Goal: Task Accomplishment & Management: Manage account settings

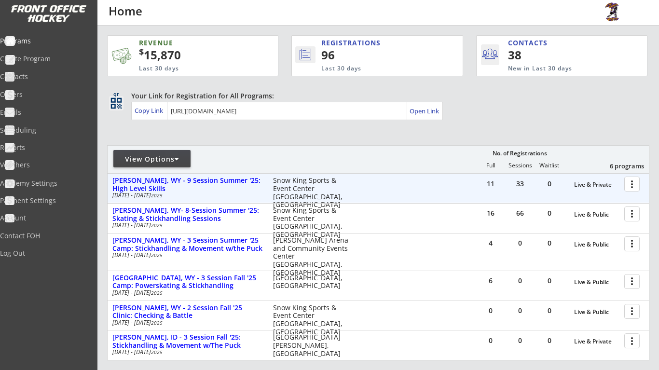
click at [633, 179] on div at bounding box center [633, 183] width 17 height 17
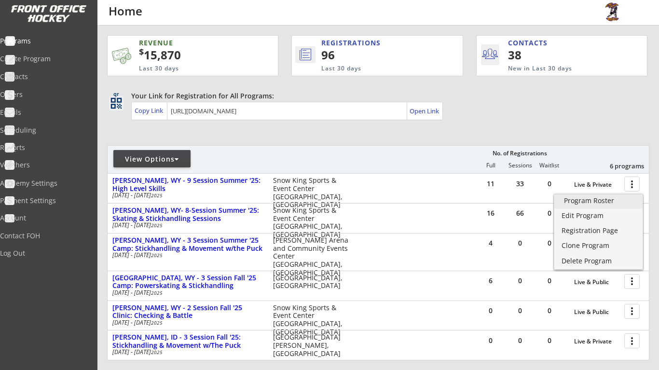
click at [618, 201] on div "Program Roster" at bounding box center [598, 200] width 69 height 7
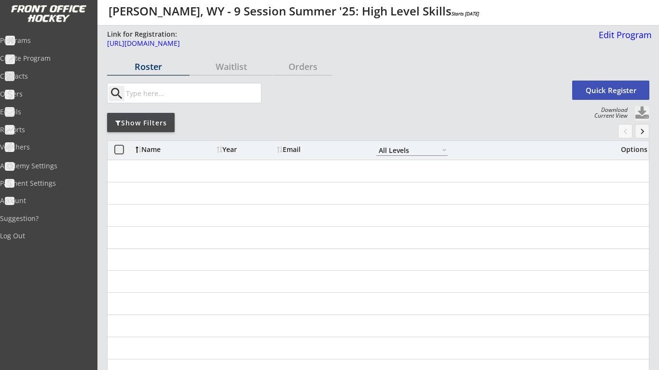
select select ""All Levels""
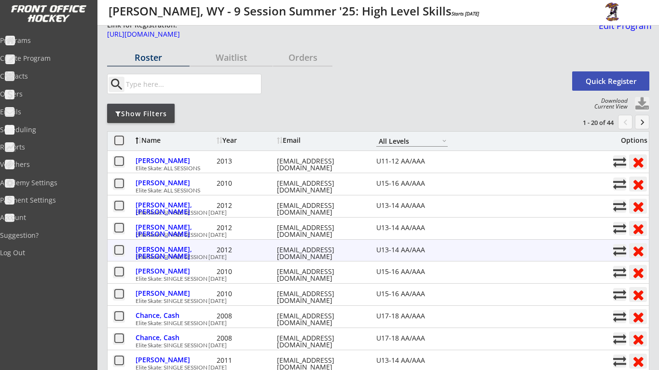
scroll to position [6, 0]
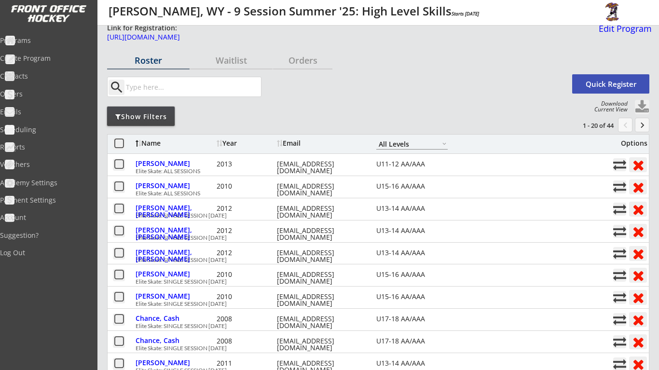
click at [156, 118] on div "Show Filters" at bounding box center [141, 117] width 68 height 10
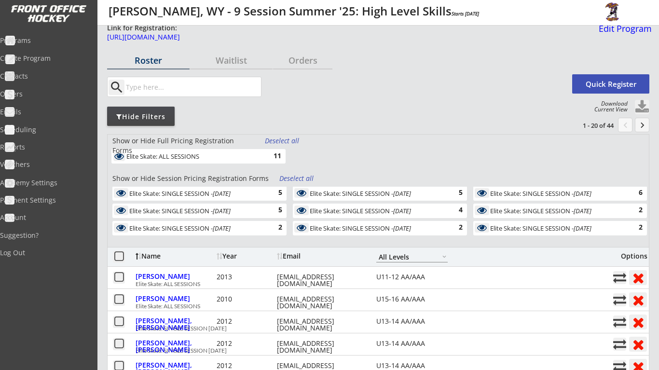
click at [298, 176] on div "Deselect all" at bounding box center [297, 179] width 36 height 10
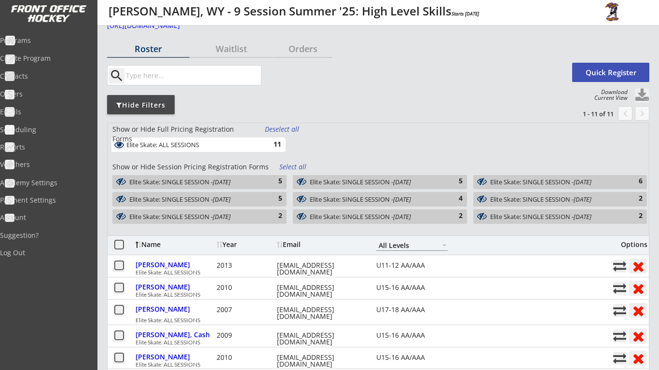
scroll to position [19, 0]
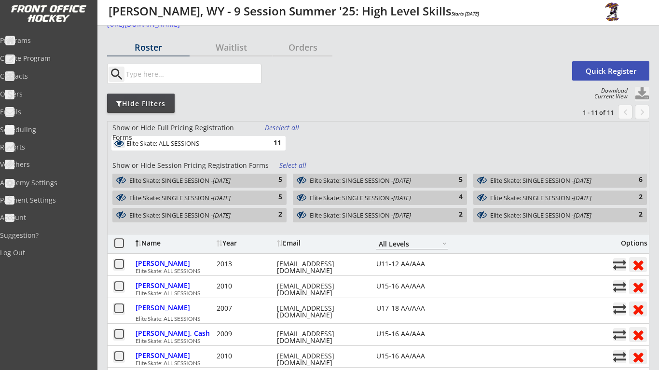
click at [454, 198] on div "4" at bounding box center [452, 197] width 19 height 10
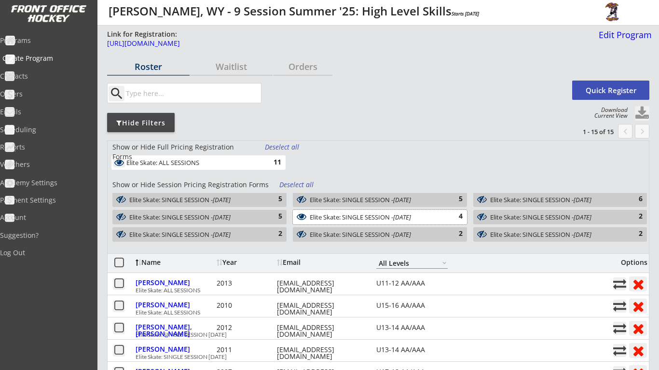
scroll to position [0, 0]
click at [54, 37] on div "Programs" at bounding box center [45, 40] width 87 height 7
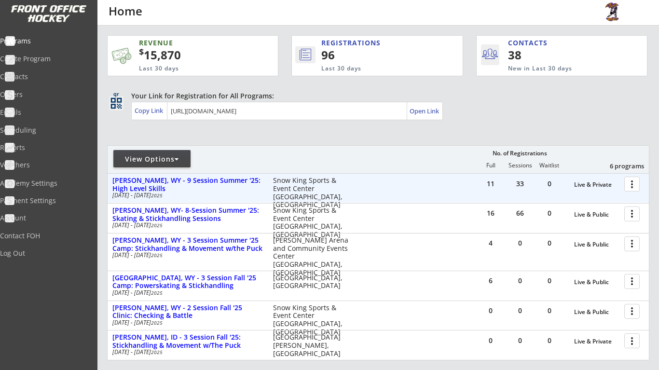
click at [628, 182] on div at bounding box center [633, 183] width 17 height 17
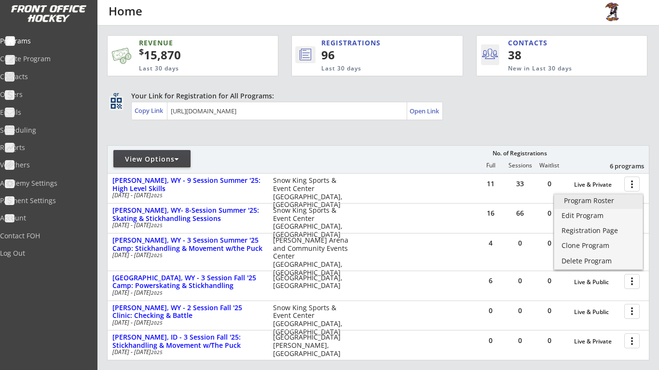
click at [582, 203] on div "Program Roster" at bounding box center [598, 200] width 69 height 7
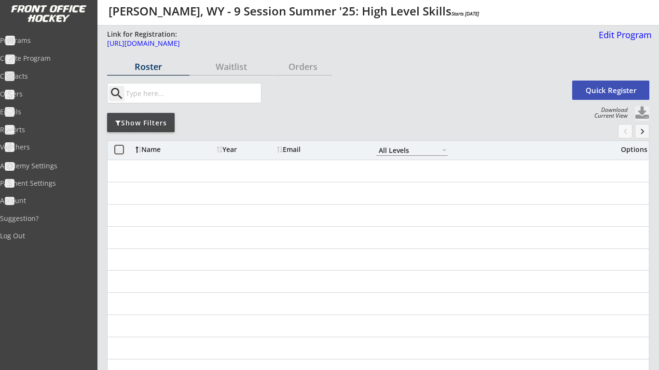
select select ""All Levels""
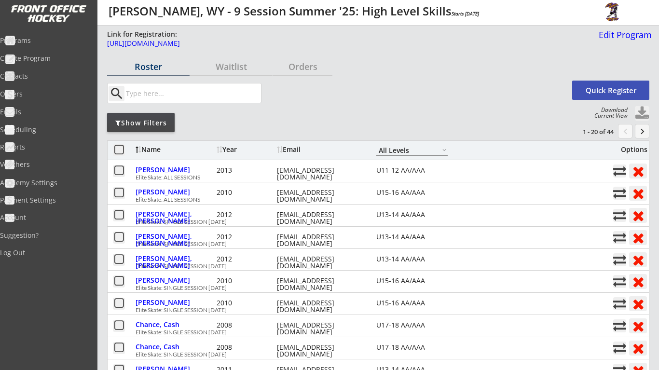
click at [170, 123] on div "Show Filters" at bounding box center [141, 123] width 68 height 10
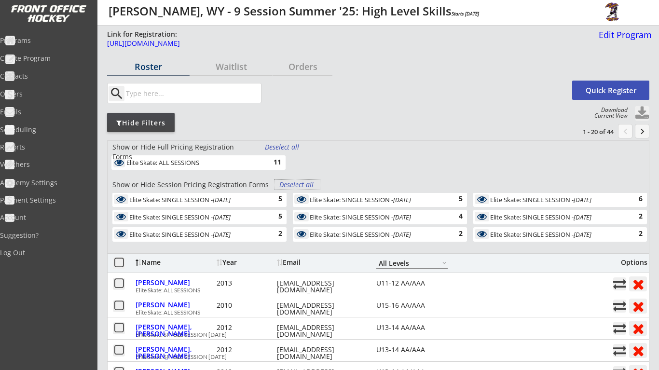
click at [293, 180] on div "Deselect all" at bounding box center [297, 185] width 36 height 10
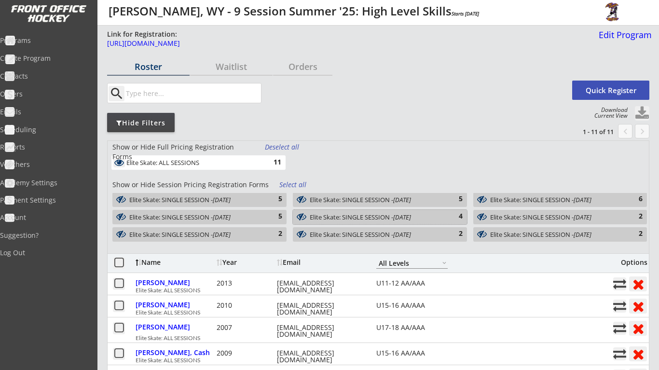
click at [381, 215] on div "Elite Skate: SINGLE SESSION - Aug 11, 2025" at bounding box center [375, 217] width 130 height 7
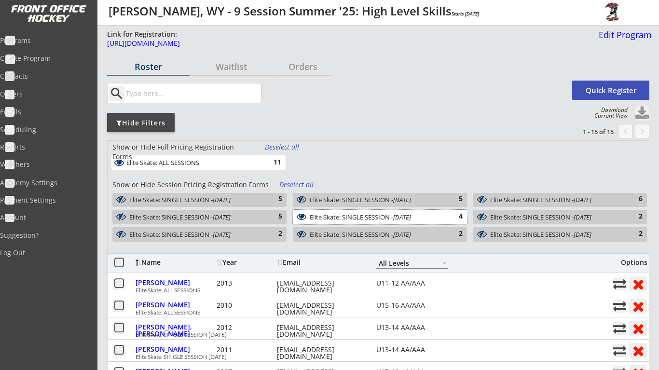
click at [637, 111] on button at bounding box center [642, 113] width 14 height 14
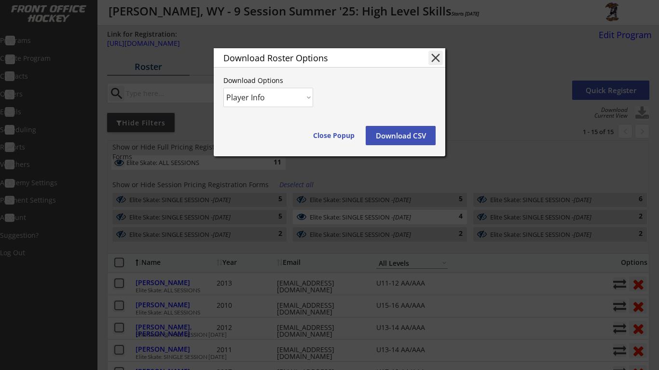
select select ""Player and Order Info""
click at [408, 141] on button "Download CSV" at bounding box center [401, 135] width 70 height 19
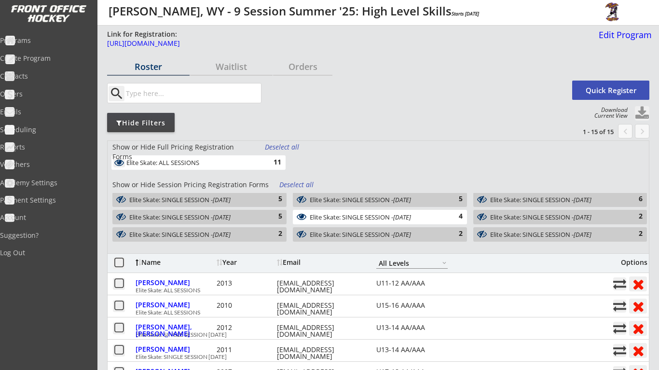
click at [358, 143] on div "Show or Hide Full Pricing Registration Forms Deselect all Elite Skate: ALL SESS…" at bounding box center [378, 196] width 542 height 113
click at [57, 41] on div "Programs" at bounding box center [45, 40] width 87 height 7
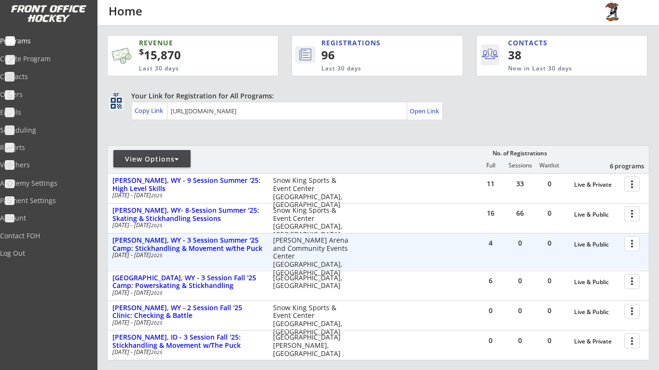
click at [633, 246] on div at bounding box center [633, 243] width 17 height 17
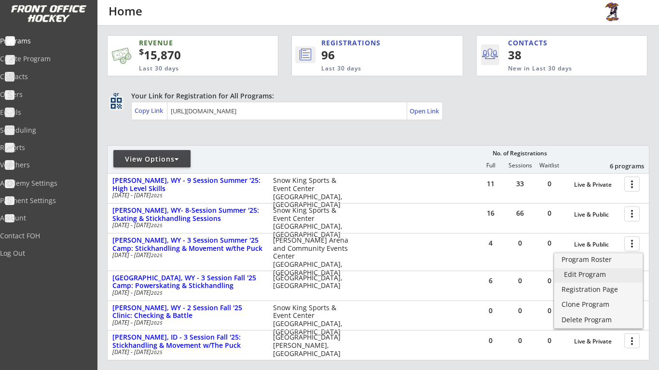
click at [609, 272] on div "Edit Program" at bounding box center [598, 274] width 69 height 7
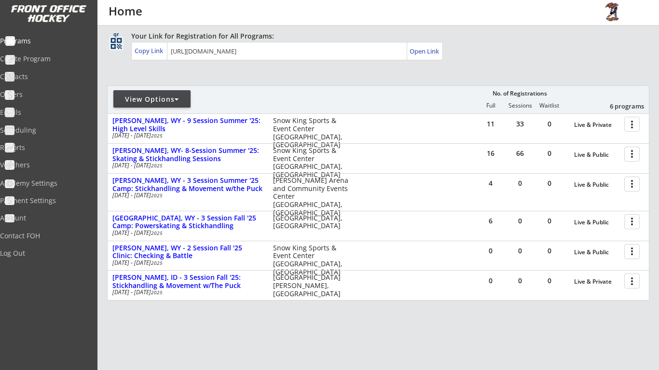
scroll to position [60, 0]
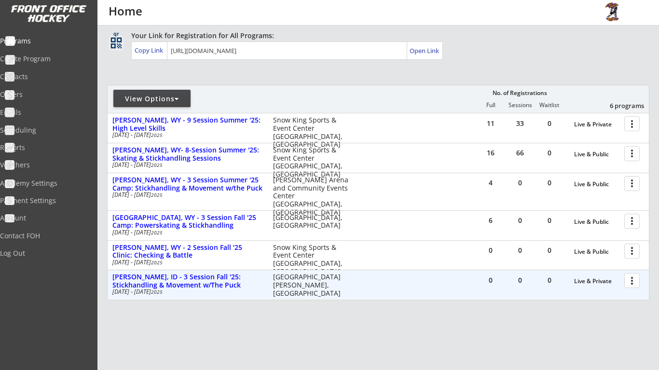
click at [628, 284] on div at bounding box center [633, 279] width 17 height 17
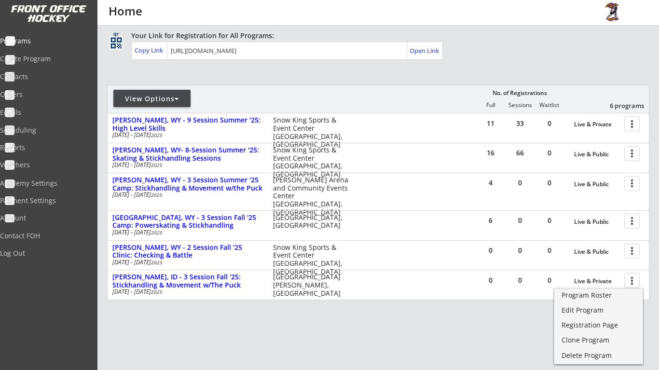
click at [413, 335] on div "REVENUE $ 15,870 Last 30 days REGISTRATIONS 96 Last 30 days CONTACTS 38 New in …" at bounding box center [378, 182] width 542 height 435
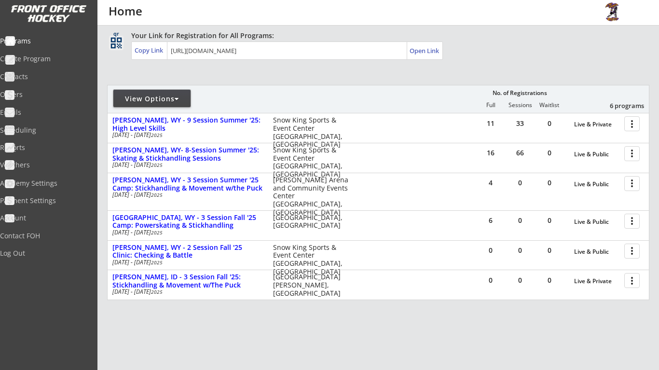
click at [185, 100] on div "View Options" at bounding box center [151, 99] width 77 height 10
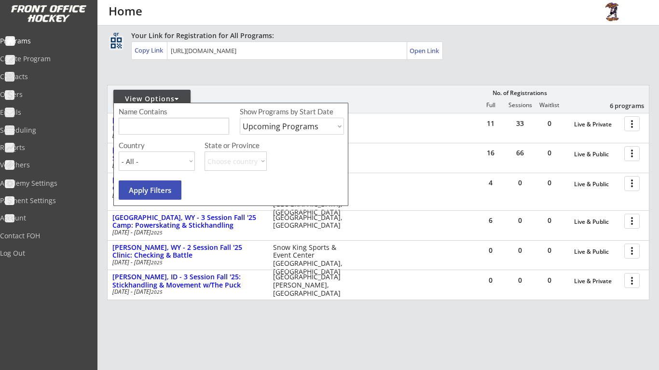
select select ""Past Programs""
click at [164, 190] on button "Apply Filters" at bounding box center [150, 189] width 63 height 19
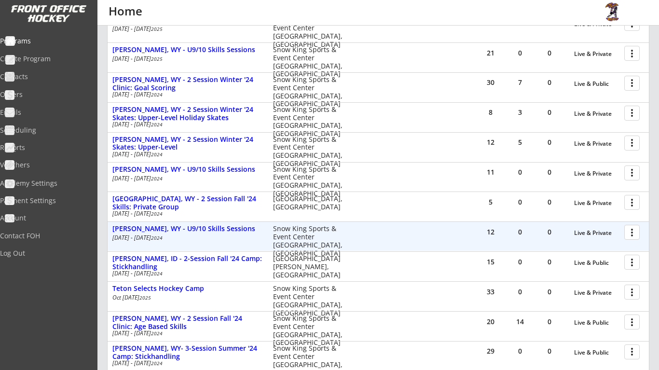
scroll to position [409, 0]
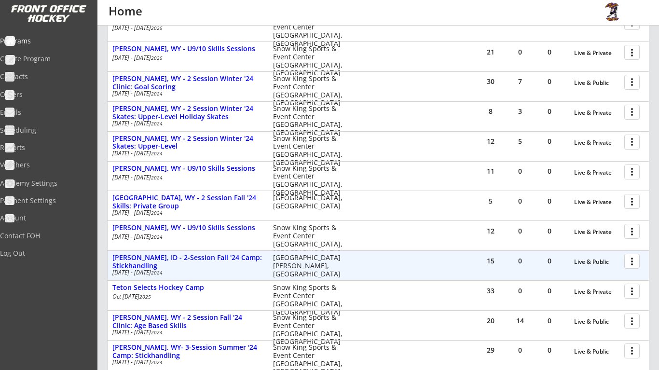
click at [627, 253] on div at bounding box center [633, 260] width 17 height 17
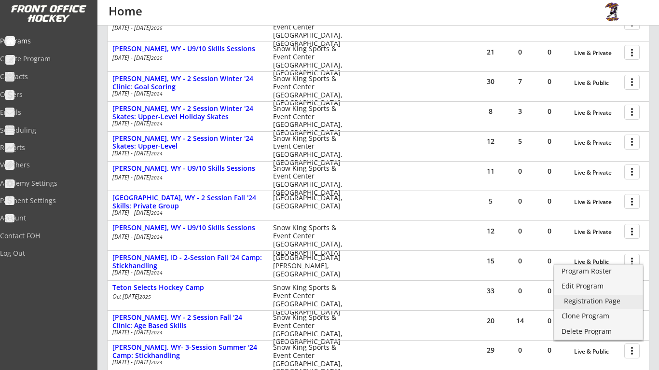
click at [600, 302] on div "Registration Page" at bounding box center [598, 301] width 69 height 7
click at [616, 291] on link "Edit Program" at bounding box center [598, 287] width 88 height 14
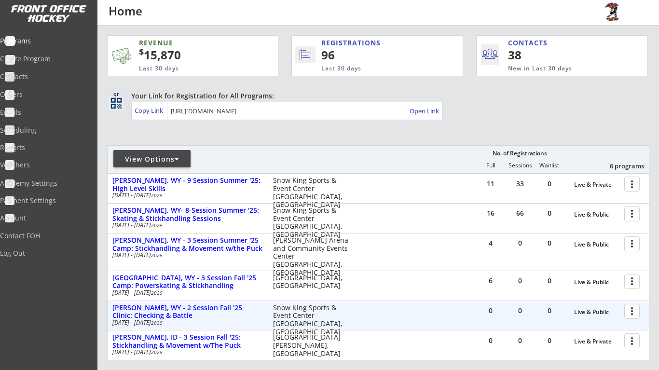
scroll to position [23, 0]
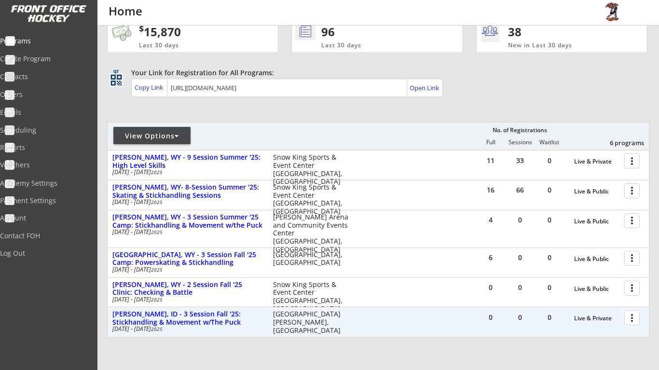
click at [639, 318] on div at bounding box center [633, 317] width 17 height 17
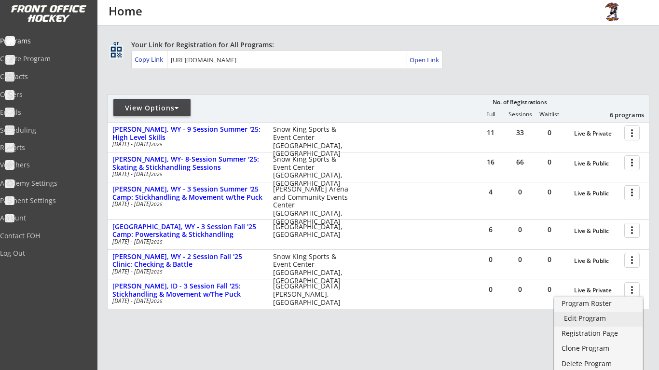
scroll to position [52, 0]
click at [610, 322] on link "Edit Program" at bounding box center [598, 319] width 88 height 14
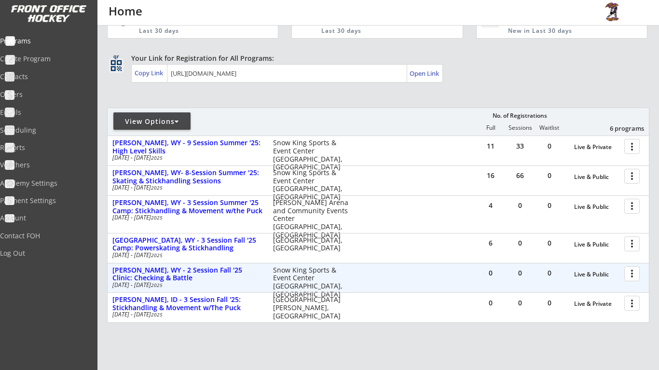
scroll to position [40, 0]
